Goal: Transaction & Acquisition: Purchase product/service

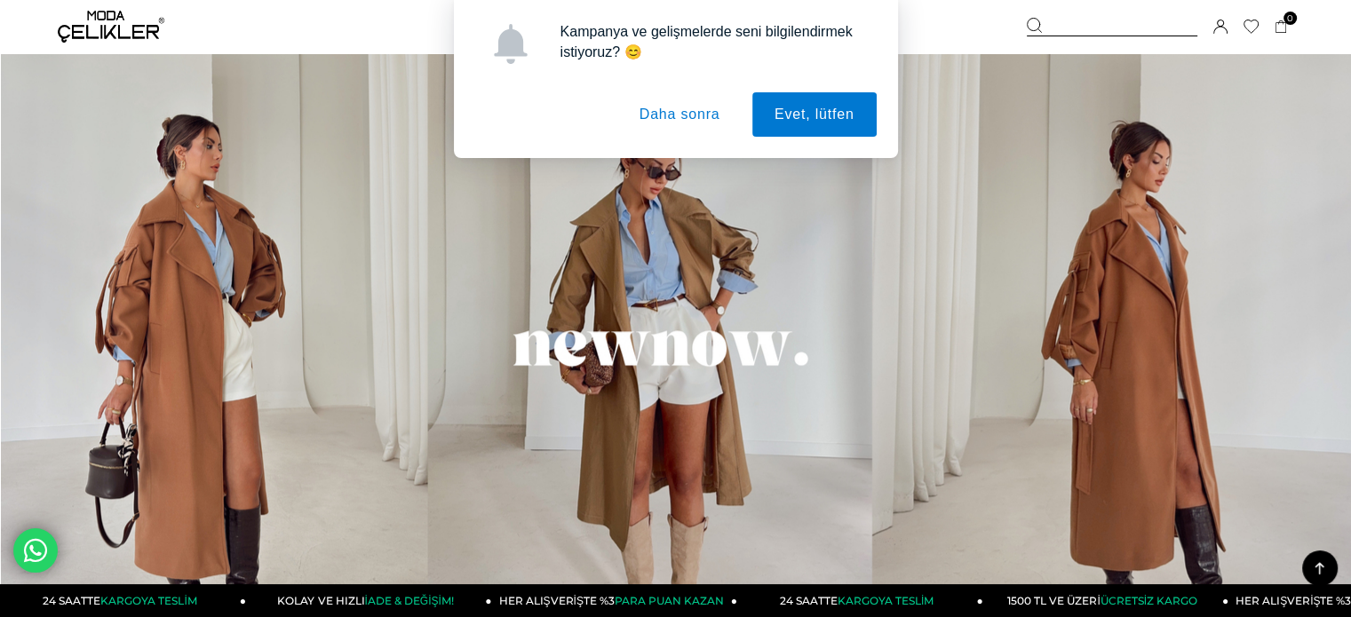
scroll to position [1236, 0]
click at [830, 392] on img at bounding box center [676, 362] width 1350 height 632
click at [682, 109] on button "Daha sonra" at bounding box center [679, 114] width 125 height 44
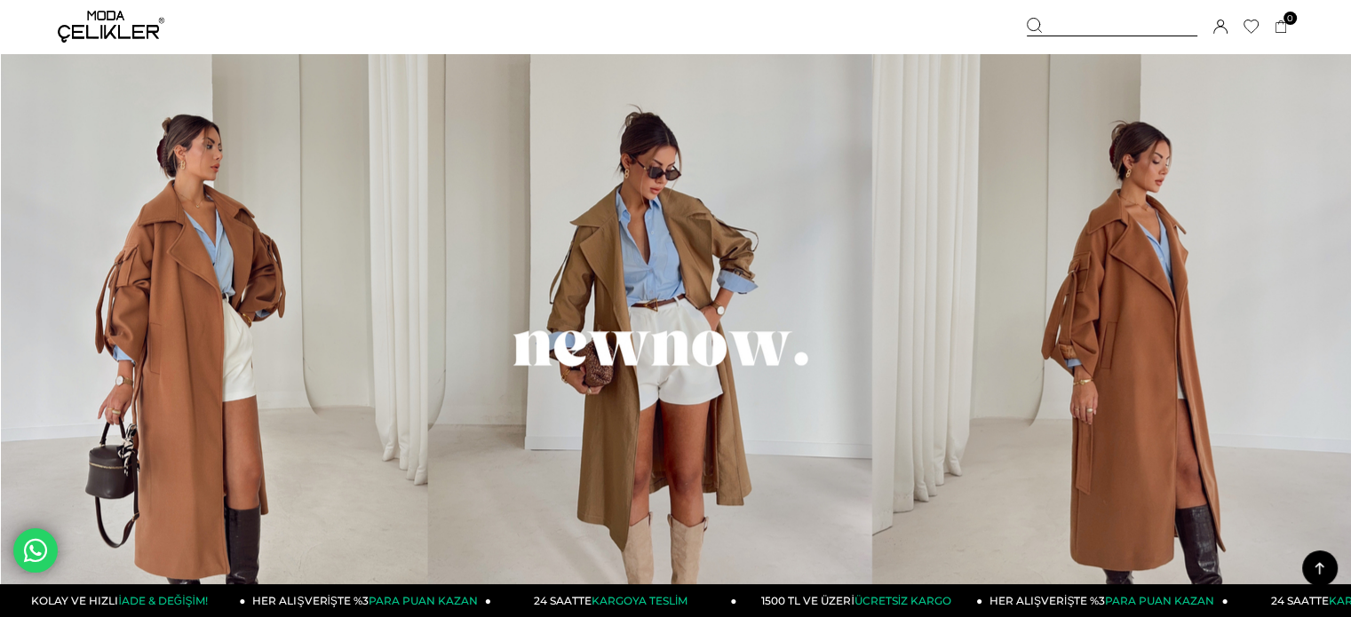
click at [674, 345] on img at bounding box center [676, 362] width 1350 height 632
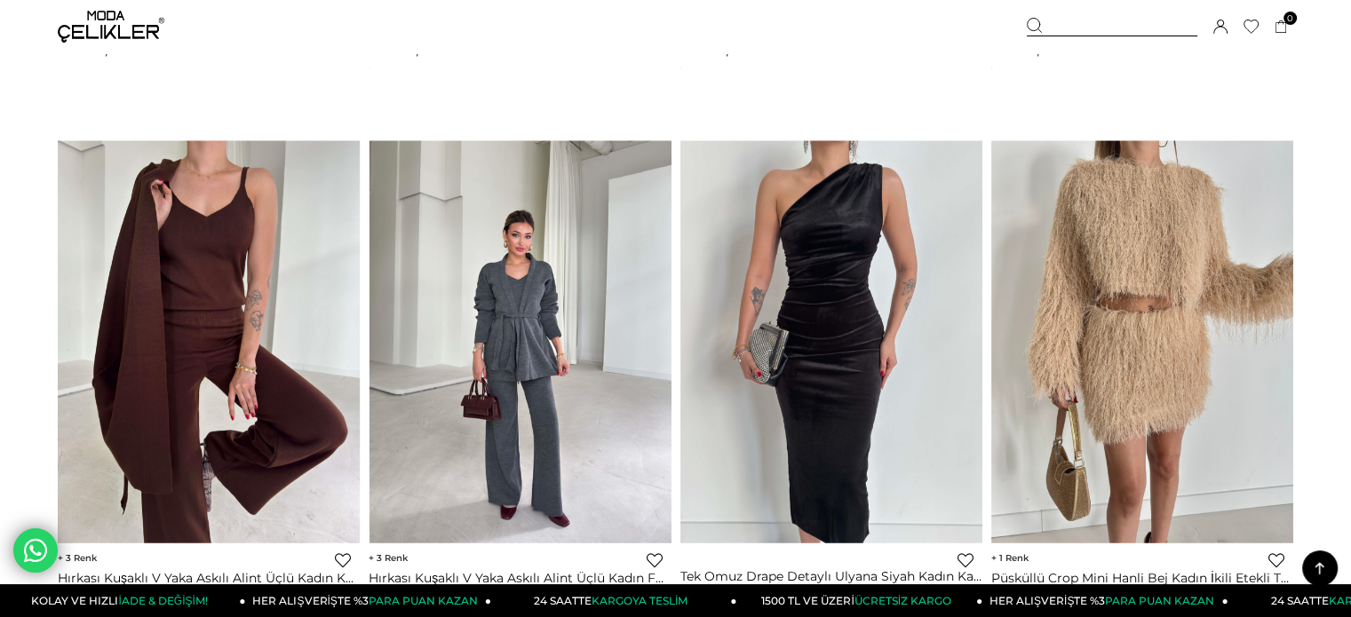
scroll to position [2828, 0]
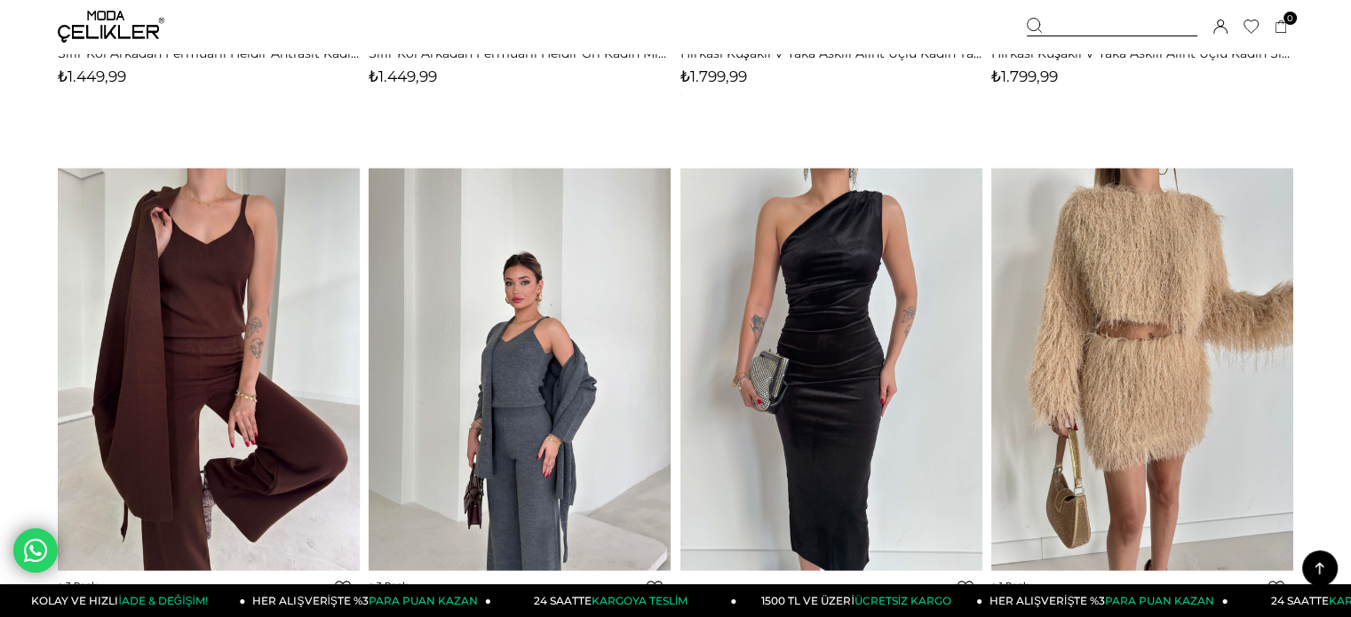
click at [1160, 12] on div "Sepetim 0 Ürün Sepetinizde ürün bulunmamaktadır. Genel Toplam : Sepetim SİPARİŞ…" at bounding box center [1160, 26] width 266 height 53
click at [1107, 24] on div at bounding box center [1112, 27] width 171 height 19
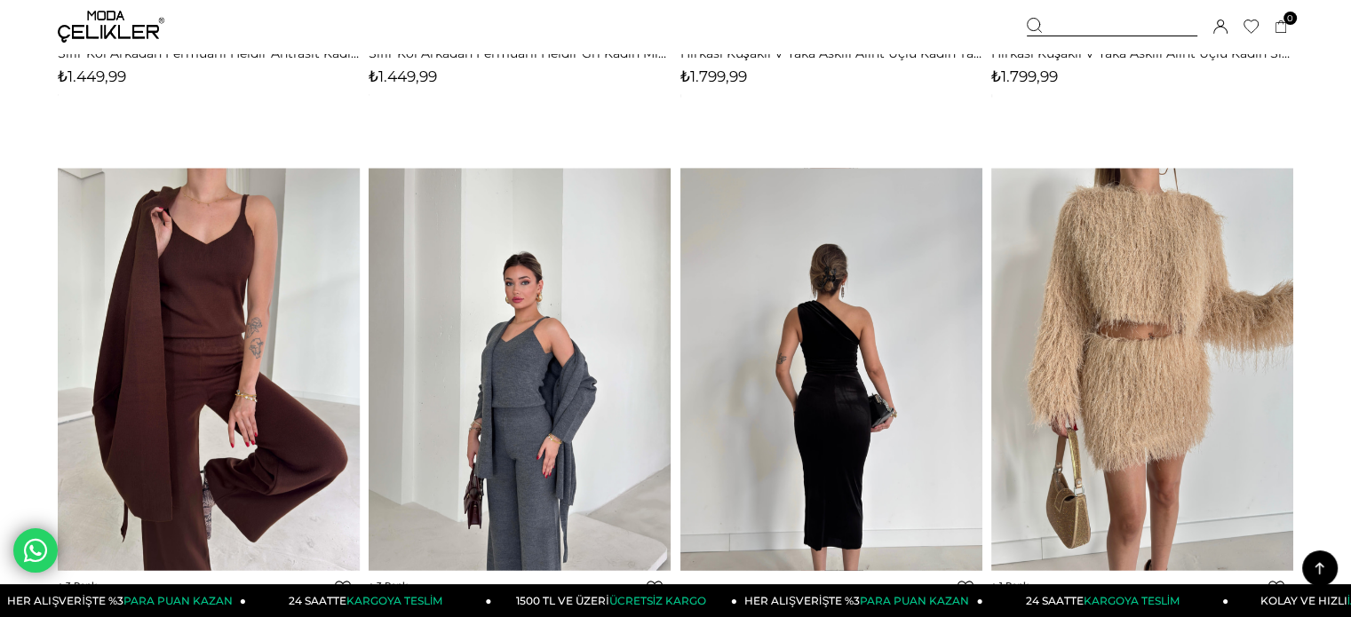
type input "*****"
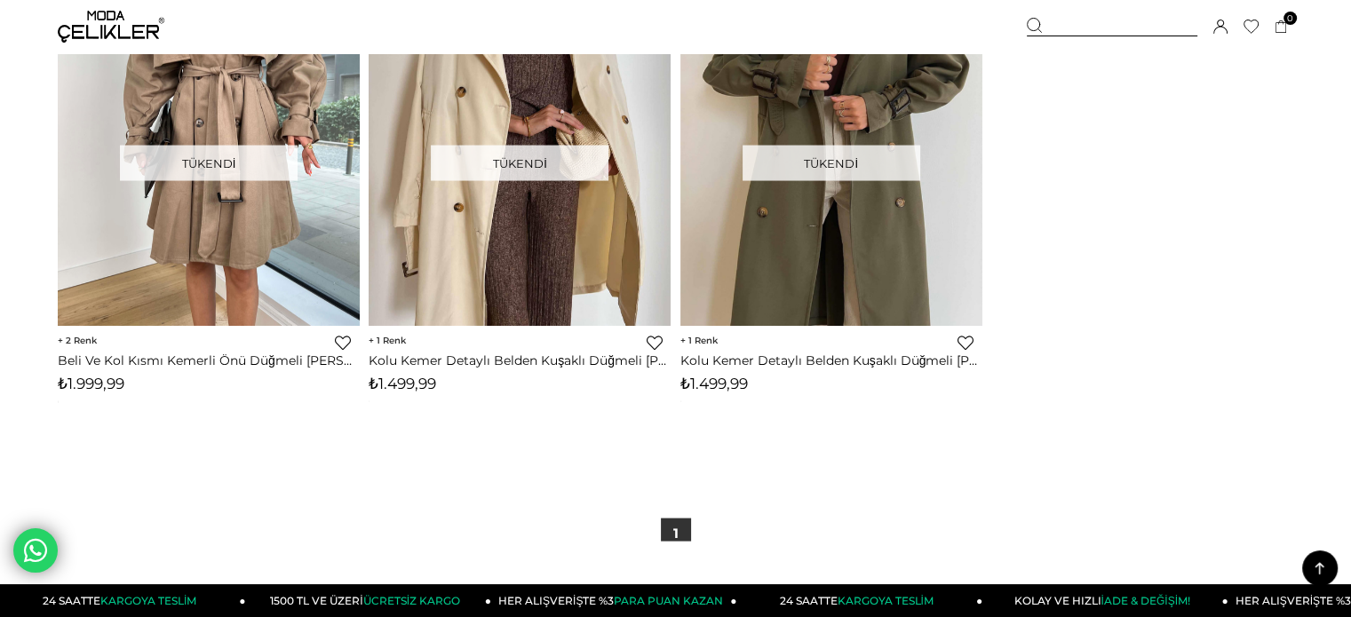
scroll to position [3623, 0]
